Goal: Communication & Community: Answer question/provide support

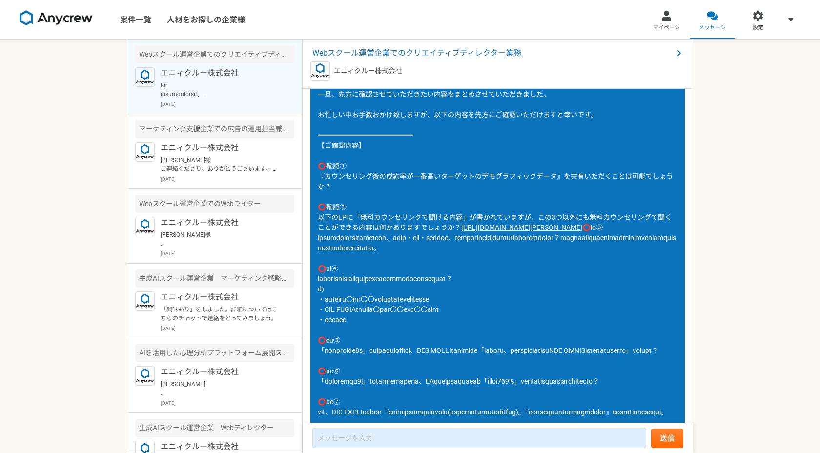
scroll to position [1104, 0]
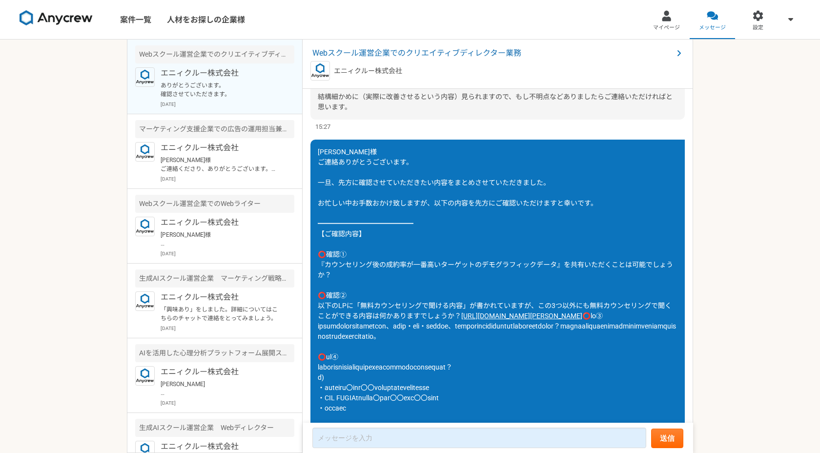
scroll to position [1044, 0]
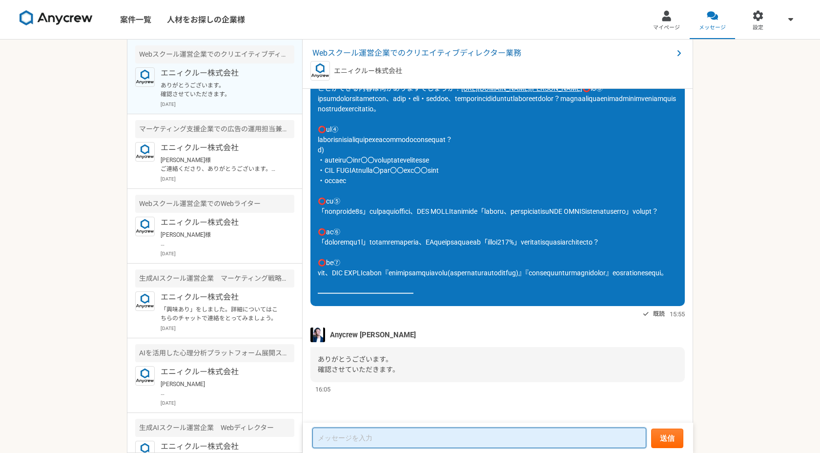
click at [364, 436] on textarea at bounding box center [479, 438] width 334 height 20
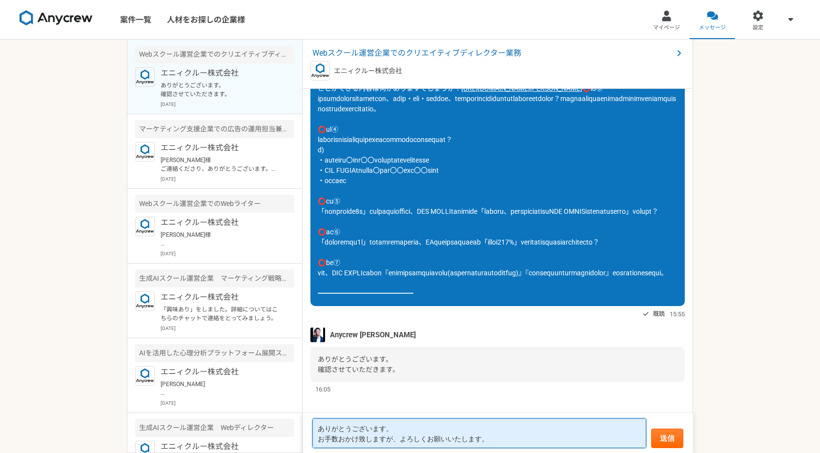
click at [363, 439] on textarea "ありがとうございます。 お手数おかけ致しますが、よろしくお願いいたします。" at bounding box center [479, 433] width 334 height 30
click at [495, 434] on textarea "ありがとうございます。 お手数おかけいたしますが、よろしくお願いいたします。" at bounding box center [479, 433] width 334 height 30
type textarea "ありがとうございます。 お手数おかけいたしますが、よろしくお願いいたします。"
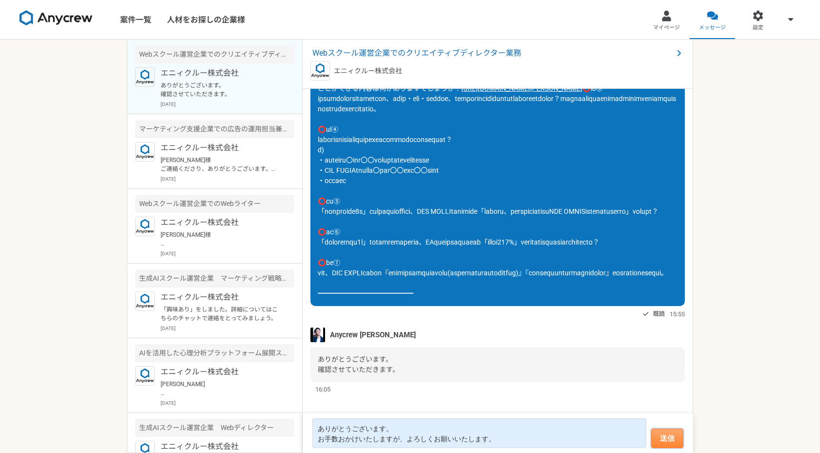
click at [672, 432] on button "送信" at bounding box center [667, 438] width 32 height 20
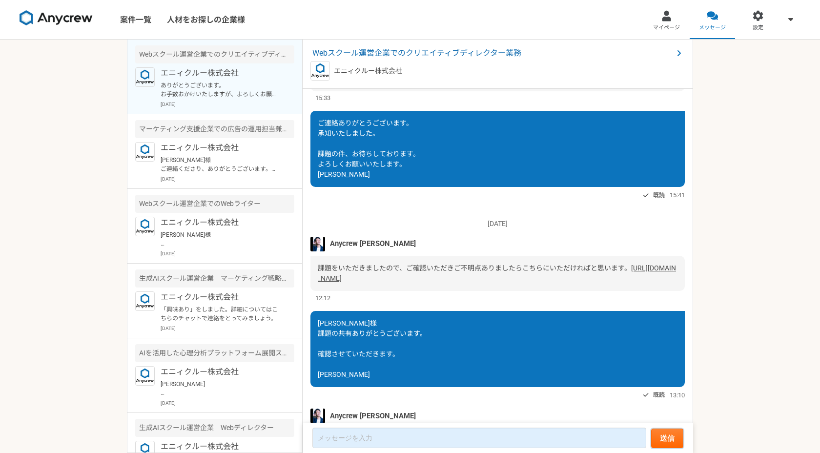
scroll to position [350, 0]
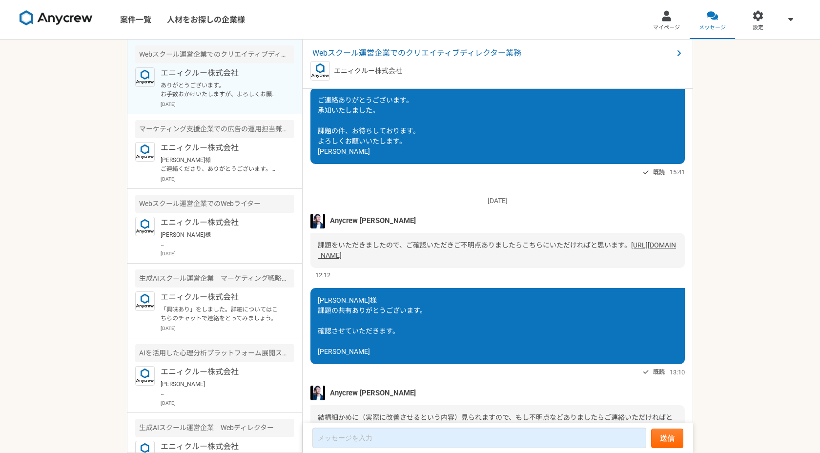
click at [426, 259] on link "[URL][DOMAIN_NAME]" at bounding box center [497, 250] width 358 height 18
